Goal: Task Accomplishment & Management: Complete application form

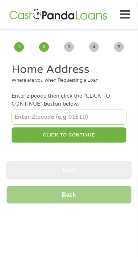
click at [67, 116] on input "number" at bounding box center [69, 116] width 115 height 14
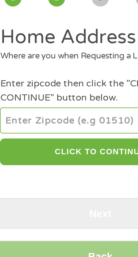
type input "42041"
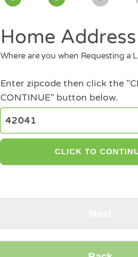
click at [71, 134] on button "CLICK TO CONTINUE" at bounding box center [69, 135] width 115 height 16
type input "42041"
type input "[PERSON_NAME]"
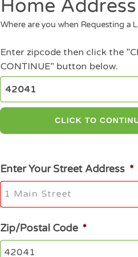
click at [32, 178] on input "Enter Your Street Address *" at bounding box center [69, 176] width 115 height 15
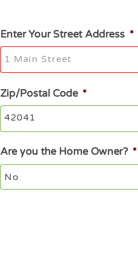
type input "[STREET_ADDRESS][GEOGRAPHIC_DATA]"
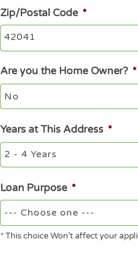
scroll to position [79, 0]
click at [45, 232] on select "--- Choose one --- Pay Bills Debt Consolidation Home Improvement Major Purchase…" at bounding box center [69, 231] width 115 height 14
select select "other"
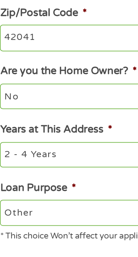
click at [12, 225] on select "--- Choose one --- Pay Bills Debt Consolidation Home Improvement Major Purchase…" at bounding box center [69, 231] width 115 height 14
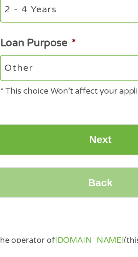
scroll to position [155, 0]
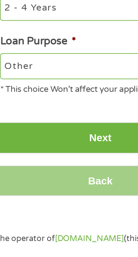
click at [73, 200] on input "Next" at bounding box center [69, 197] width 125 height 18
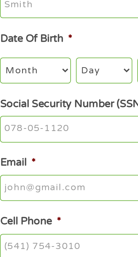
scroll to position [0, 0]
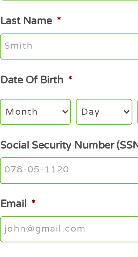
click at [33, 173] on select "Month 1 2 3 4 5 6 7 8 9 10 11 12" at bounding box center [32, 173] width 40 height 14
select select "10"
click at [12, 167] on select "Month 1 2 3 4 5 6 7 8 9 10 11 12" at bounding box center [32, 173] width 40 height 14
click at [73, 173] on select "Day 1 2 3 4 5 6 7 8 9 10 11 12 13 14 15 16 17 18 19 20 21 22 23 24 25 26 27 28 …" at bounding box center [71, 173] width 32 height 14
select select "27"
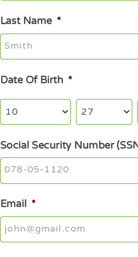
click at [55, 167] on select "Day 1 2 3 4 5 6 7 8 9 10 11 12 13 14 15 16 17 18 19 20 21 22 23 24 25 26 27 28 …" at bounding box center [71, 173] width 32 height 14
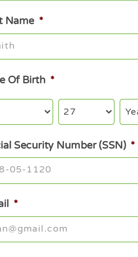
click at [98, 174] on select "Year [DATE] 2006 2005 2004 2003 2002 2001 2000 1999 1998 1997 1996 1995 1994 19…" at bounding box center [108, 173] width 36 height 14
select select "1960"
click at [90, 167] on select "Year [DATE] 2006 2005 2004 2003 2002 2001 2000 1999 1998 1997 1996 1995 1994 19…" at bounding box center [108, 173] width 36 height 14
click at [55, 209] on input "Social Security Number (SSN) *" at bounding box center [69, 207] width 115 height 15
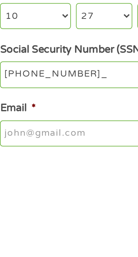
type input "403-96-6388"
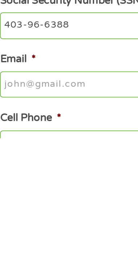
scroll to position [15, 0]
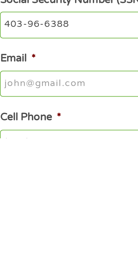
click at [46, 227] on input "Email *" at bounding box center [69, 225] width 115 height 15
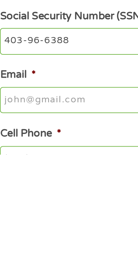
click at [44, 227] on input "Email *" at bounding box center [69, 225] width 115 height 15
click at [65, 230] on input "Email *" at bounding box center [69, 225] width 115 height 15
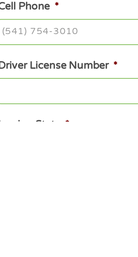
scroll to position [71, 0]
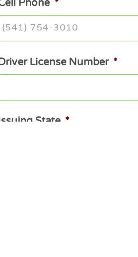
type input "[EMAIL_ADDRESS][DOMAIN_NAME]"
click at [49, 208] on input "Cell Phone *" at bounding box center [69, 203] width 115 height 15
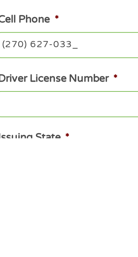
type input "[PHONE_NUMBER]"
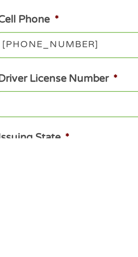
click at [44, 243] on input "Driver License Number *" at bounding box center [69, 237] width 115 height 15
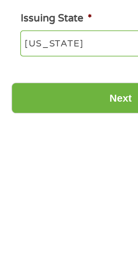
scroll to position [130, 0]
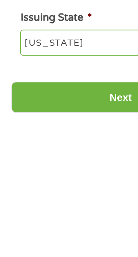
type input "na"
click at [66, 249] on input "Next" at bounding box center [69, 243] width 125 height 18
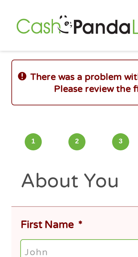
scroll to position [0, 0]
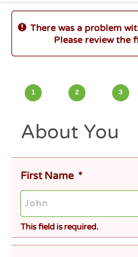
click at [37, 144] on input "First Name *" at bounding box center [71, 144] width 119 height 15
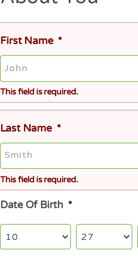
type input "[PERSON_NAME]"
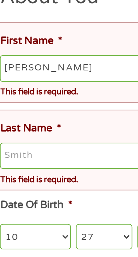
type input "[PERSON_NAME]"
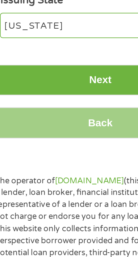
scroll to position [410, 0]
click at [69, 51] on input "Next" at bounding box center [69, 46] width 125 height 18
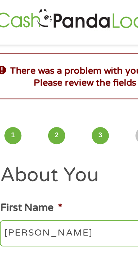
scroll to position [0, 0]
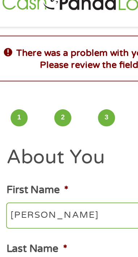
click at [24, 136] on input "[PERSON_NAME]" at bounding box center [69, 136] width 115 height 15
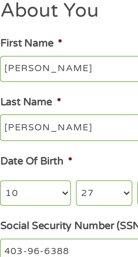
click at [32, 142] on input "[PERSON_NAME]" at bounding box center [69, 136] width 115 height 15
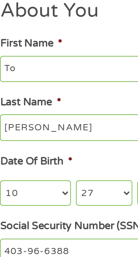
type input "T"
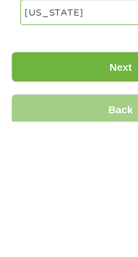
scroll to position [198, 0]
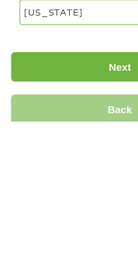
type input "[PERSON_NAME]"
click at [64, 231] on input "Next" at bounding box center [69, 226] width 125 height 18
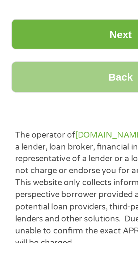
scroll to position [286, 0]
